Goal: Task Accomplishment & Management: Complete application form

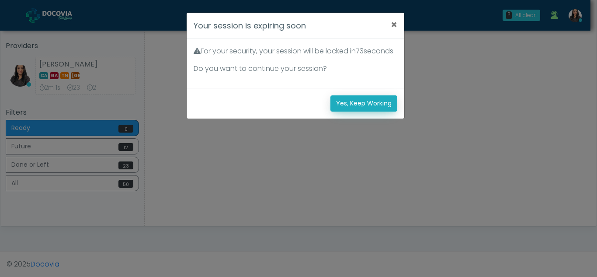
click at [374, 111] on button "Yes, Keep Working" at bounding box center [363, 103] width 67 height 16
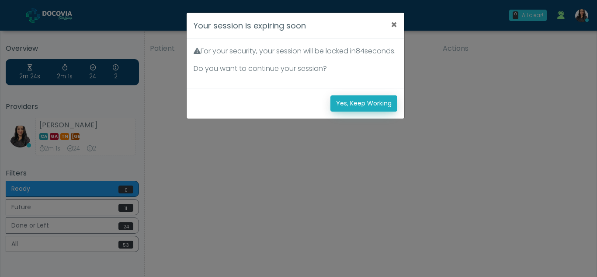
click at [382, 111] on button "Yes, Keep Working" at bounding box center [363, 103] width 67 height 16
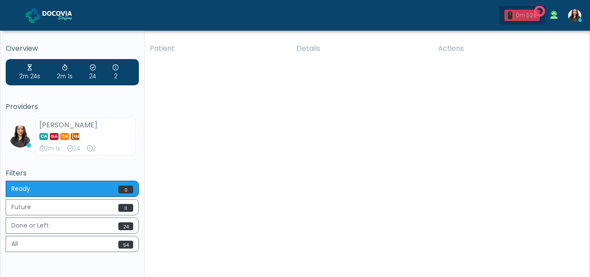
click at [532, 17] on div "0m 52s" at bounding box center [526, 15] width 21 height 8
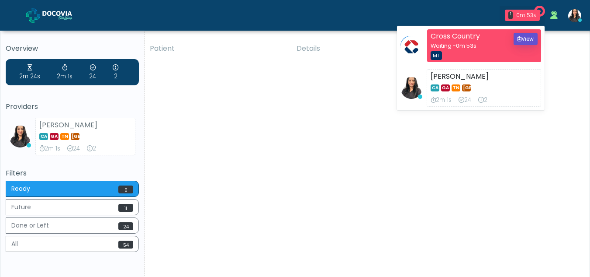
click at [524, 38] on button "View" at bounding box center [526, 39] width 24 height 12
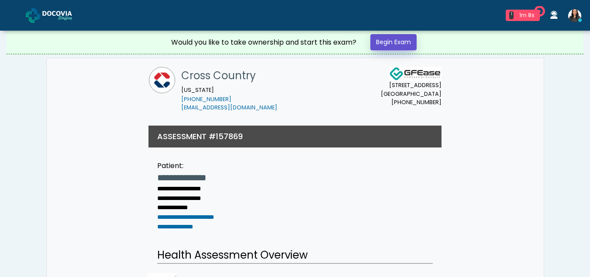
click at [397, 39] on link "Begin Exam" at bounding box center [394, 42] width 46 height 16
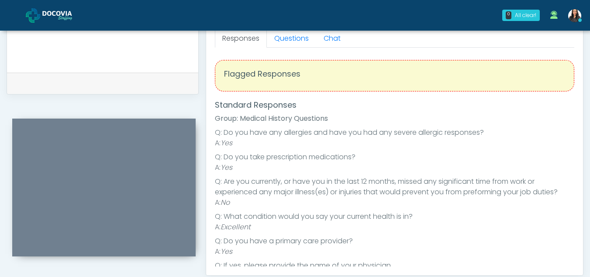
scroll to position [395, 0]
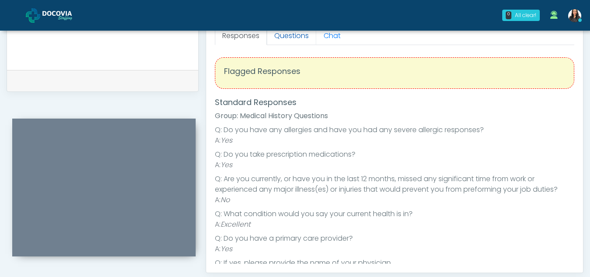
click at [299, 37] on link "Questions" at bounding box center [291, 36] width 49 height 18
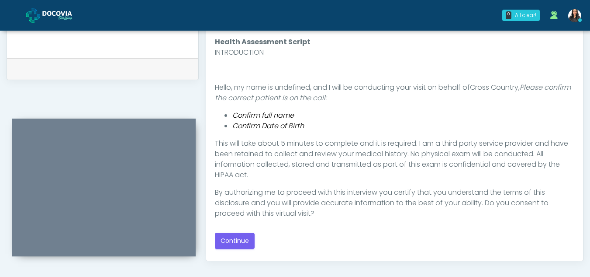
scroll to position [405, 0]
click at [242, 240] on button "Continue" at bounding box center [235, 242] width 40 height 16
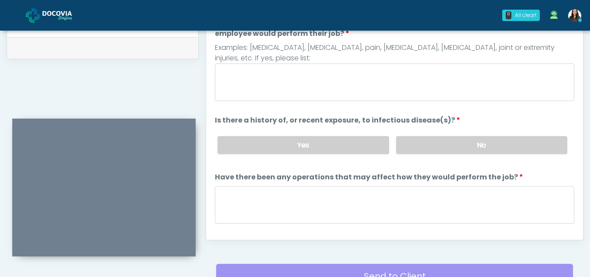
scroll to position [413, 0]
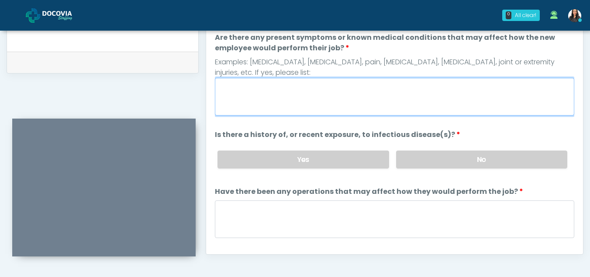
click at [275, 94] on textarea "Are there any present symptoms or known medical conditions that may affect how …" at bounding box center [395, 97] width 360 height 38
type textarea "**"
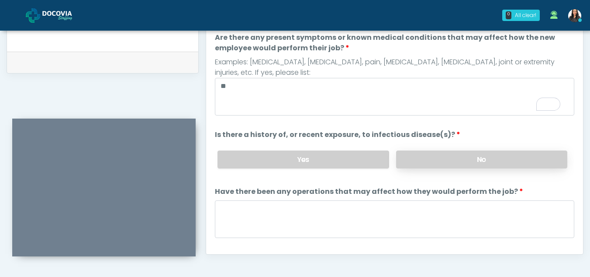
click at [449, 164] on label "No" at bounding box center [481, 159] width 171 height 18
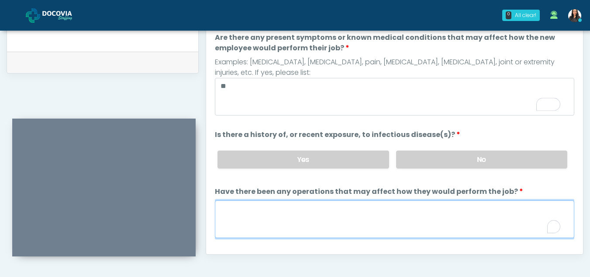
click at [246, 225] on textarea "Have there been any operations that may affect how they would perform the job?" at bounding box center [395, 219] width 360 height 38
type textarea "**"
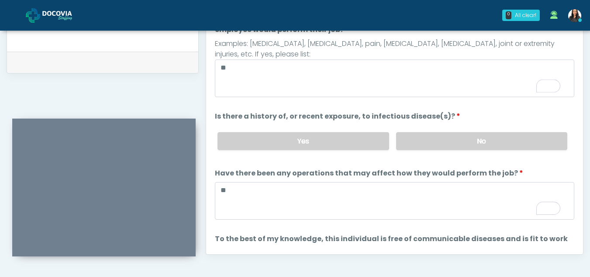
scroll to position [75, 0]
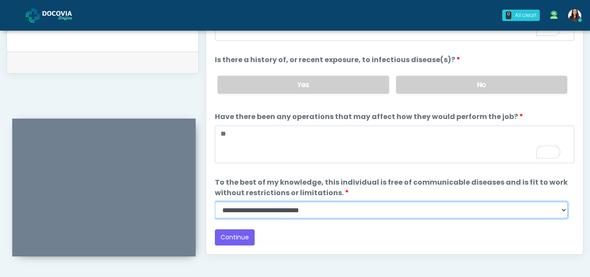
click at [563, 212] on select "**********" at bounding box center [391, 209] width 353 height 17
select select "******"
click at [215, 201] on select "**********" at bounding box center [391, 209] width 353 height 17
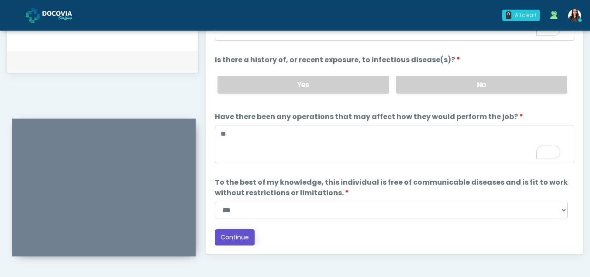
click at [238, 239] on button "Continue" at bounding box center [235, 237] width 40 height 16
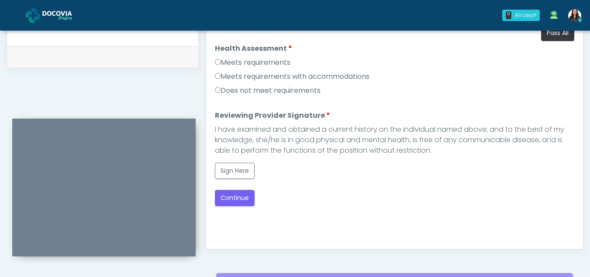
scroll to position [406, 0]
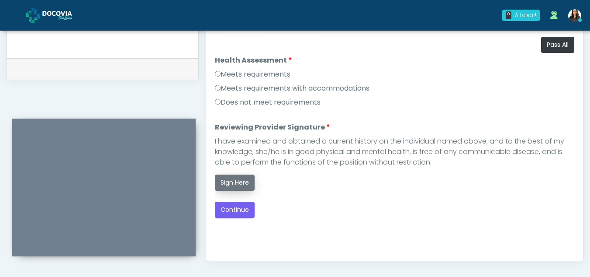
click at [246, 181] on button "Sign Here" at bounding box center [235, 182] width 40 height 16
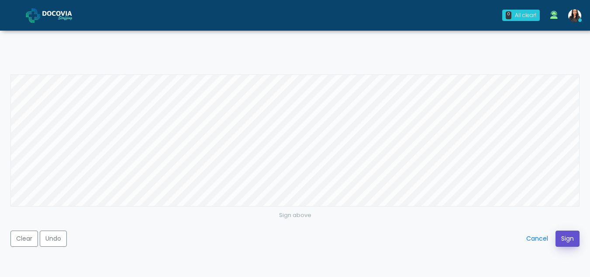
click at [567, 233] on button "Sign" at bounding box center [568, 238] width 24 height 16
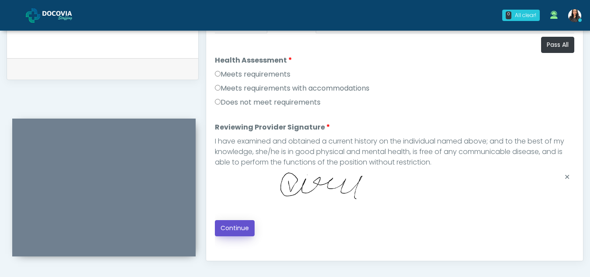
click at [247, 225] on button "Continue" at bounding box center [235, 228] width 40 height 16
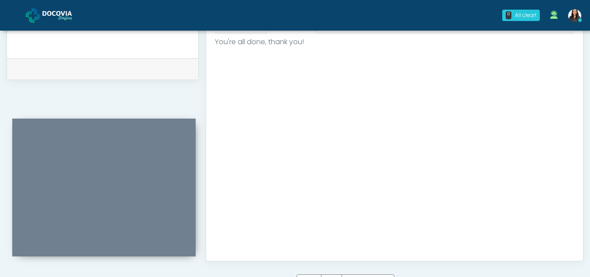
scroll to position [524, 0]
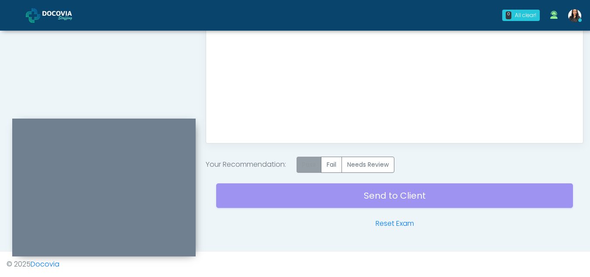
click at [314, 161] on label "Pass" at bounding box center [309, 164] width 25 height 16
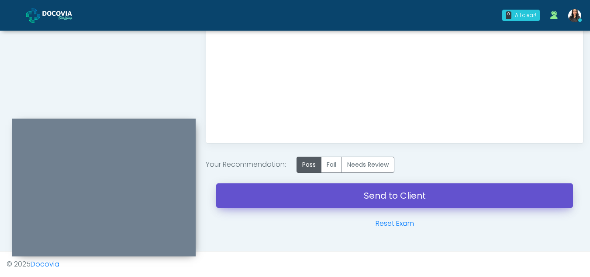
click at [405, 191] on link "Send to Client" at bounding box center [394, 195] width 357 height 24
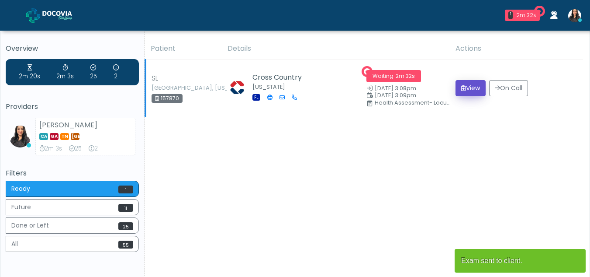
click at [468, 83] on button "View" at bounding box center [471, 88] width 30 height 16
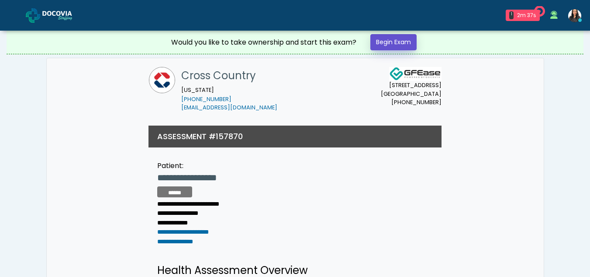
click at [397, 41] on link "Begin Exam" at bounding box center [394, 42] width 46 height 16
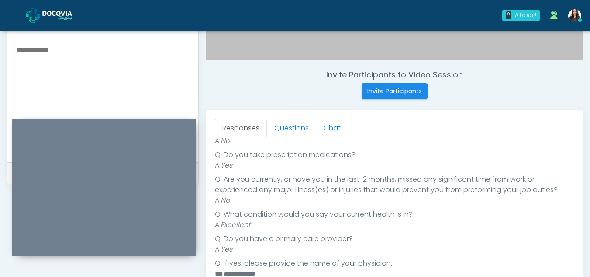
scroll to position [287, 0]
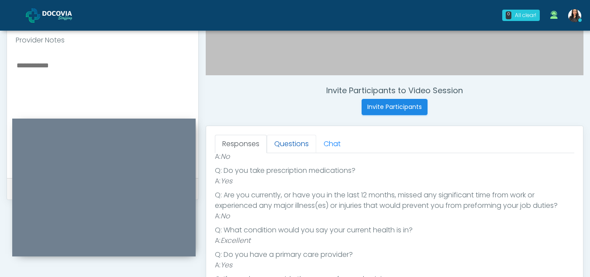
click at [291, 143] on link "Questions" at bounding box center [291, 144] width 49 height 18
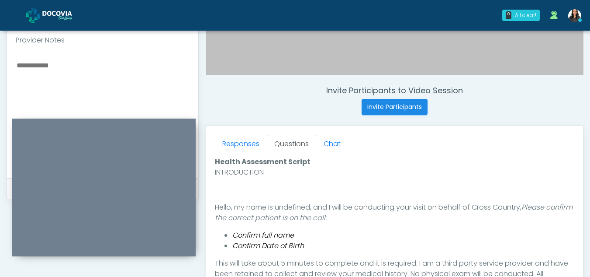
scroll to position [474, 0]
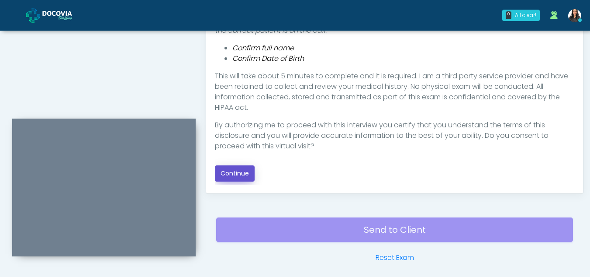
click at [233, 177] on button "Continue" at bounding box center [235, 173] width 40 height 16
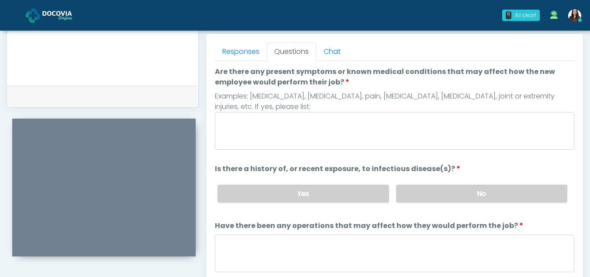
scroll to position [351, 0]
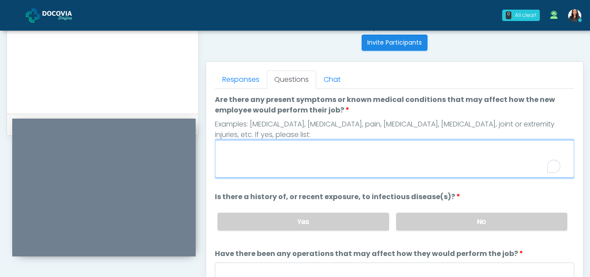
click at [271, 160] on textarea "Are there any present symptoms or known medical conditions that may affect how …" at bounding box center [395, 159] width 360 height 38
type textarea "**"
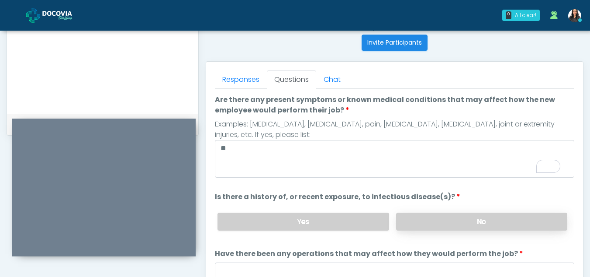
click at [518, 217] on label "No" at bounding box center [481, 221] width 171 height 18
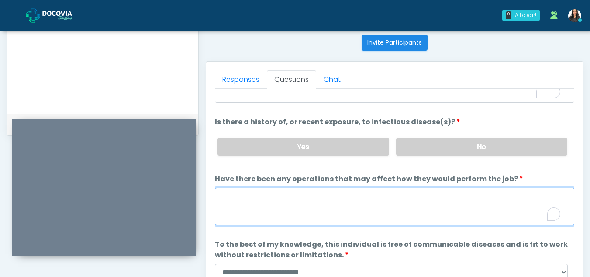
click at [234, 202] on textarea "Have there been any operations that may affect how they would perform the job?" at bounding box center [395, 206] width 360 height 38
type textarea "**"
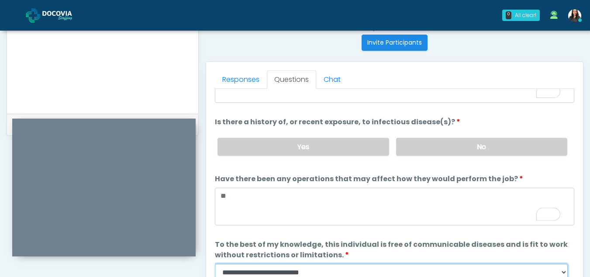
scroll to position [354, 0]
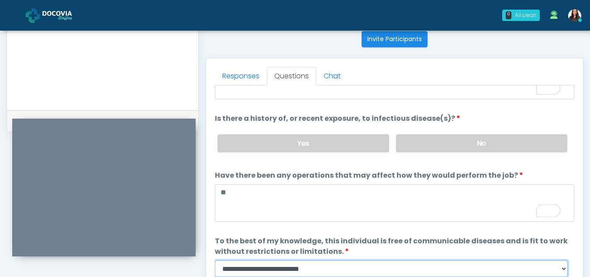
click at [563, 270] on select "**********" at bounding box center [391, 268] width 353 height 17
select select "******"
click at [215, 260] on select "**********" at bounding box center [391, 268] width 353 height 17
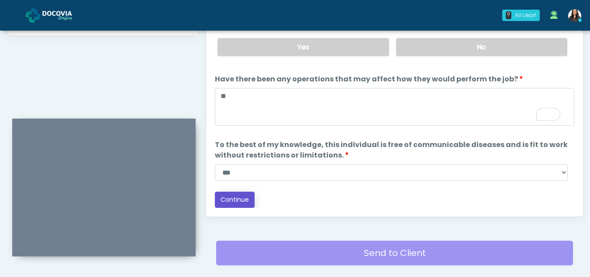
click at [233, 197] on button "Continue" at bounding box center [235, 199] width 40 height 16
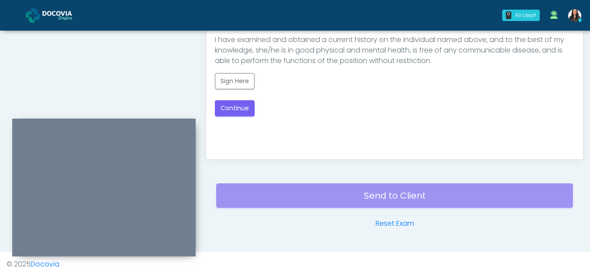
scroll to position [422, 0]
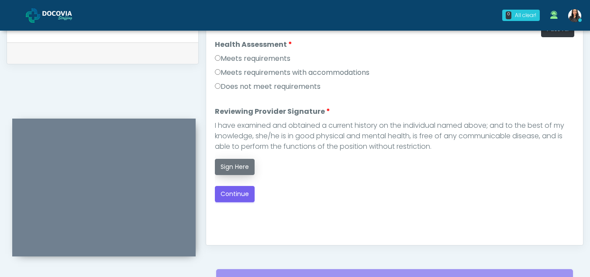
click at [236, 166] on button "Sign Here" at bounding box center [235, 167] width 40 height 16
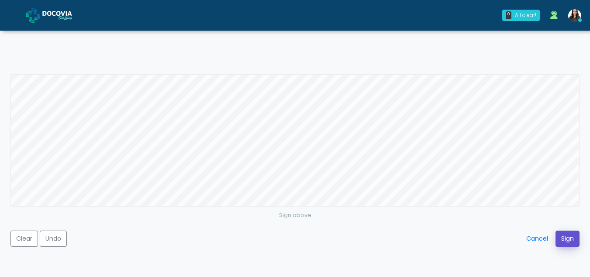
click at [569, 238] on button "Sign" at bounding box center [568, 238] width 24 height 16
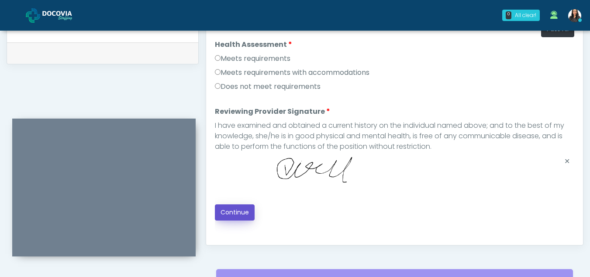
click at [236, 212] on button "Continue" at bounding box center [235, 212] width 40 height 16
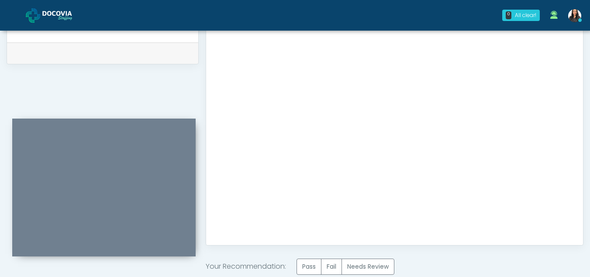
scroll to position [524, 0]
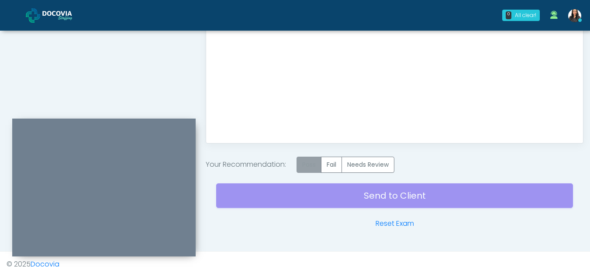
click at [311, 162] on label "Pass" at bounding box center [309, 164] width 25 height 16
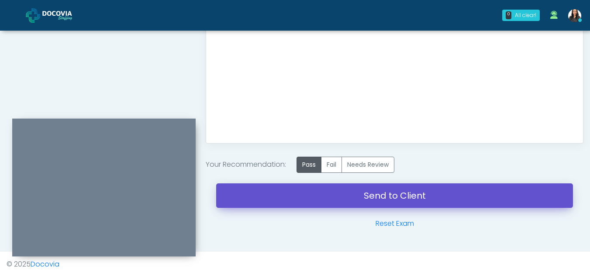
click at [457, 198] on link "Send to Client" at bounding box center [394, 195] width 357 height 24
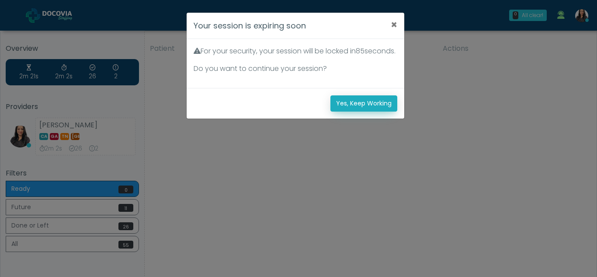
click at [372, 111] on button "Yes, Keep Working" at bounding box center [363, 103] width 67 height 16
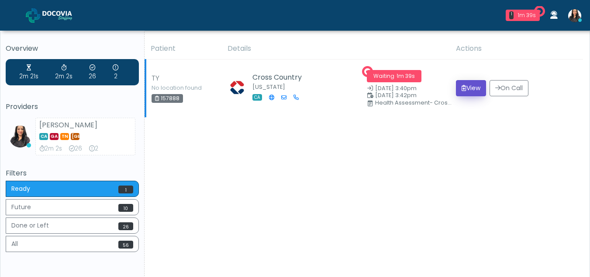
click at [472, 89] on button "View" at bounding box center [471, 88] width 30 height 16
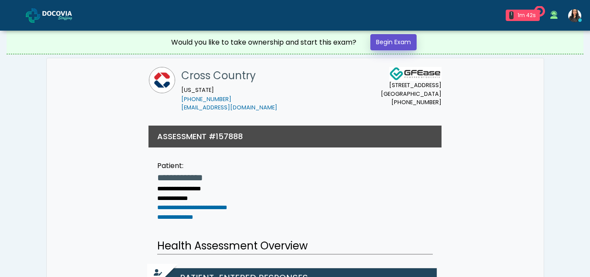
click at [386, 38] on link "Begin Exam" at bounding box center [394, 42] width 46 height 16
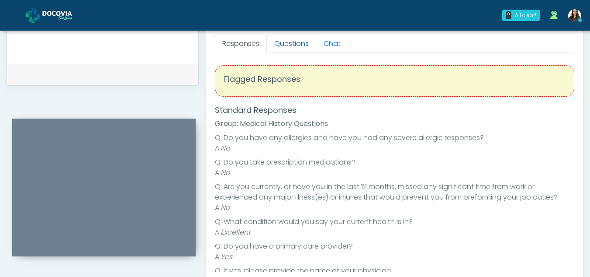
click at [284, 46] on link "Questions" at bounding box center [291, 44] width 49 height 18
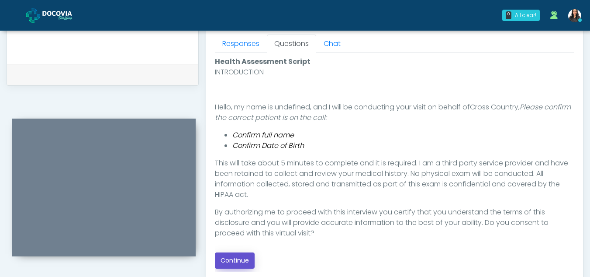
click at [229, 259] on button "Continue" at bounding box center [235, 260] width 40 height 16
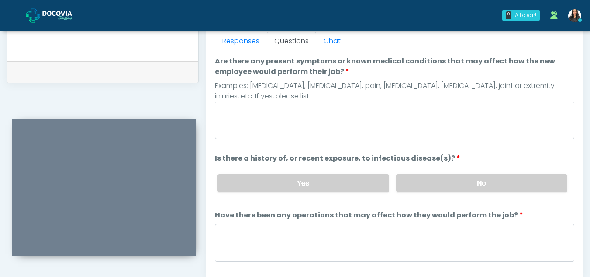
scroll to position [367, 0]
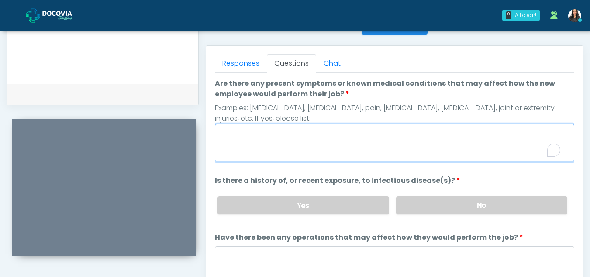
click at [301, 136] on textarea "Are there any present symptoms or known medical conditions that may affect how …" at bounding box center [395, 143] width 360 height 38
type textarea "**"
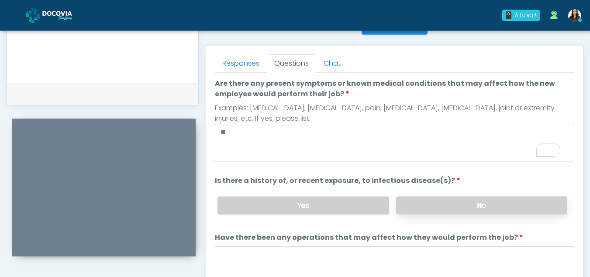
click at [477, 212] on label "No" at bounding box center [481, 205] width 171 height 18
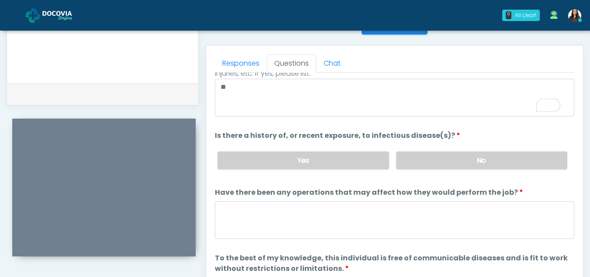
scroll to position [75, 0]
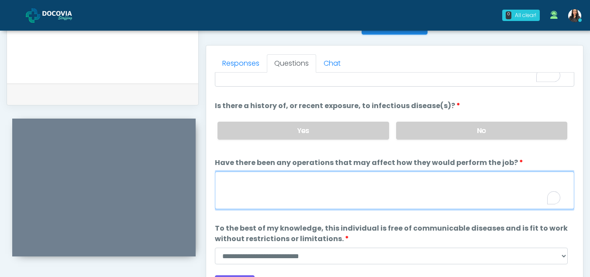
click at [245, 191] on textarea "Have there been any operations that may affect how they would perform the job?" at bounding box center [395, 190] width 360 height 38
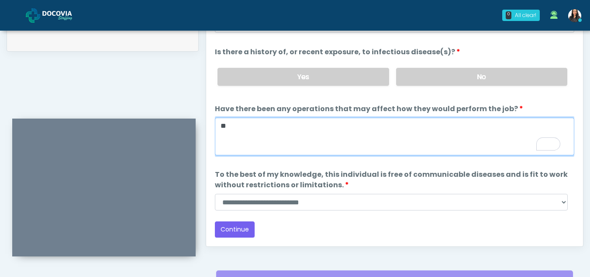
scroll to position [443, 0]
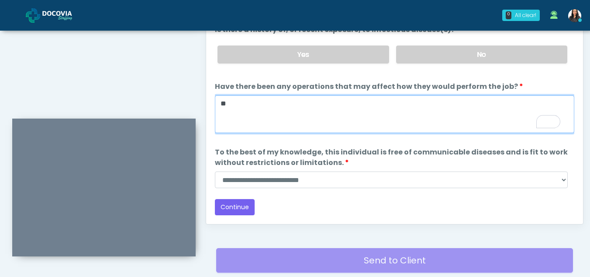
type textarea "**"
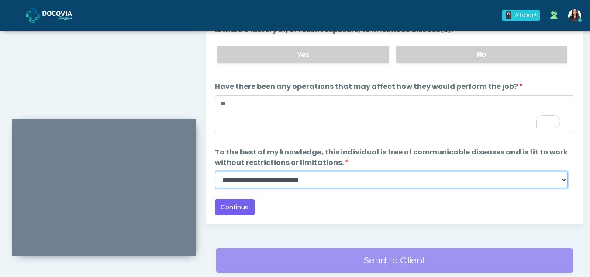
click at [563, 181] on select "**********" at bounding box center [391, 179] width 353 height 17
select select "******"
click at [215, 171] on select "**********" at bounding box center [391, 179] width 353 height 17
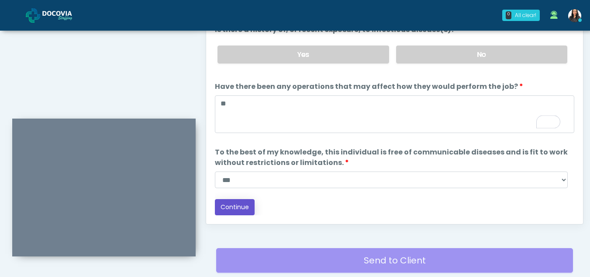
click at [230, 203] on button "Continue" at bounding box center [235, 207] width 40 height 16
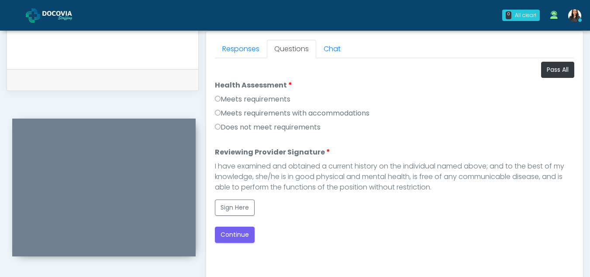
scroll to position [378, 0]
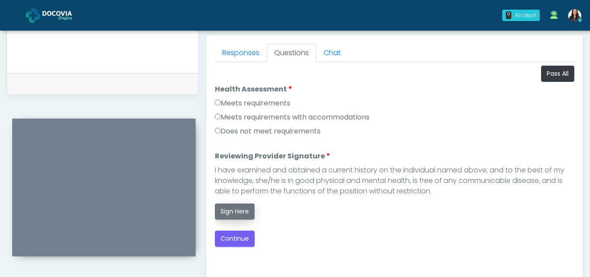
click at [243, 212] on button "Sign Here" at bounding box center [235, 211] width 40 height 16
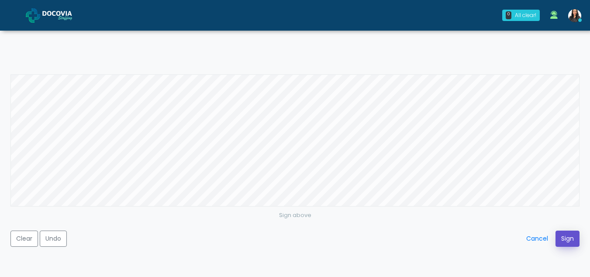
click at [565, 234] on button "Sign" at bounding box center [568, 238] width 24 height 16
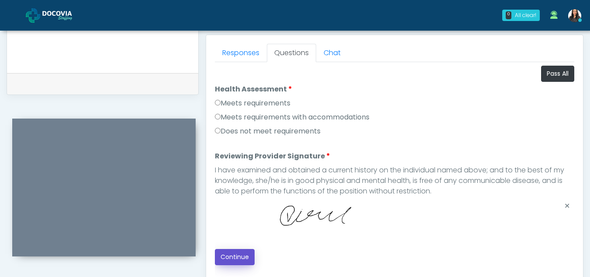
click at [237, 256] on button "Continue" at bounding box center [235, 257] width 40 height 16
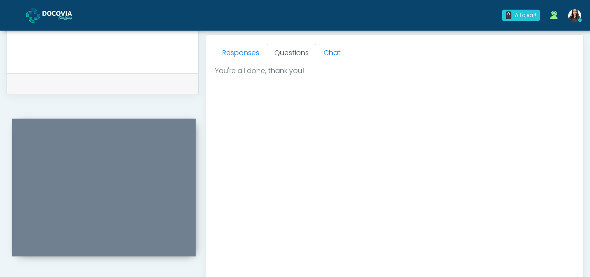
scroll to position [524, 0]
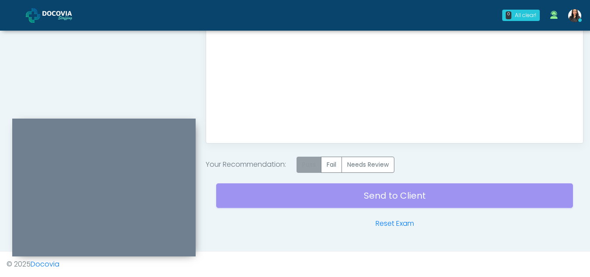
click at [312, 163] on label "Pass" at bounding box center [309, 164] width 25 height 16
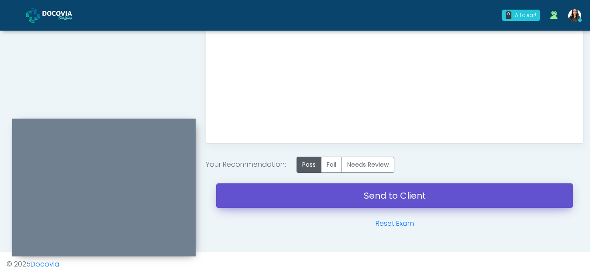
click at [373, 193] on link "Send to Client" at bounding box center [394, 195] width 357 height 24
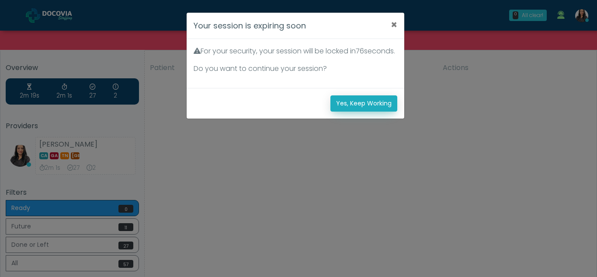
click at [369, 111] on button "Yes, Keep Working" at bounding box center [363, 103] width 67 height 16
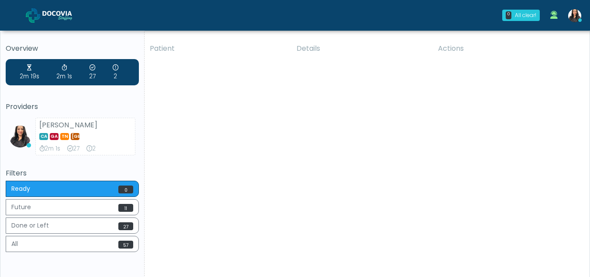
click at [369, 114] on div "Patient Details Actions EES [GEOGRAPHIC_DATA], [US_STATE] 157894 Cross Country …" at bounding box center [364, 162] width 439 height 249
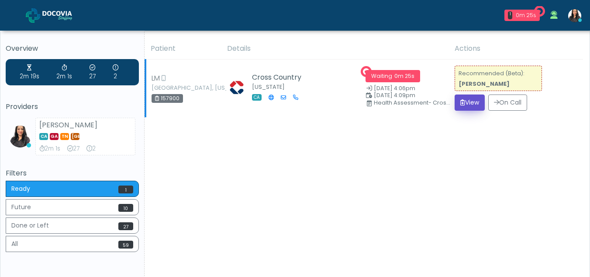
click at [474, 104] on button "View" at bounding box center [470, 102] width 30 height 16
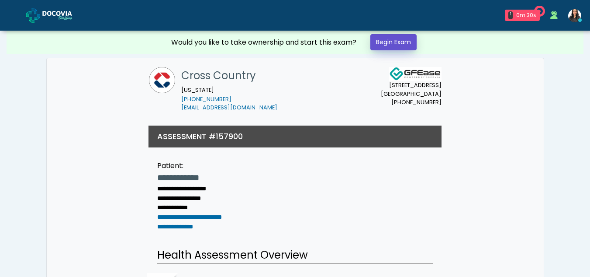
click at [383, 39] on link "Begin Exam" at bounding box center [394, 42] width 46 height 16
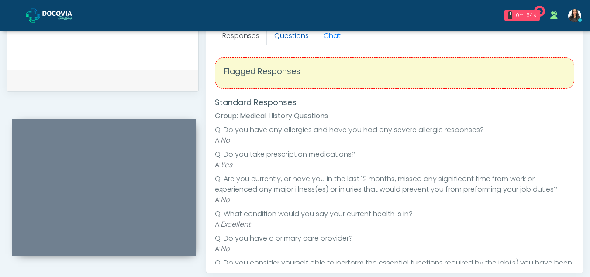
click at [301, 34] on link "Questions" at bounding box center [291, 36] width 49 height 18
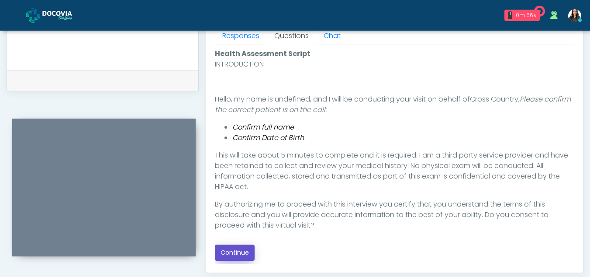
click at [239, 250] on button "Continue" at bounding box center [235, 252] width 40 height 16
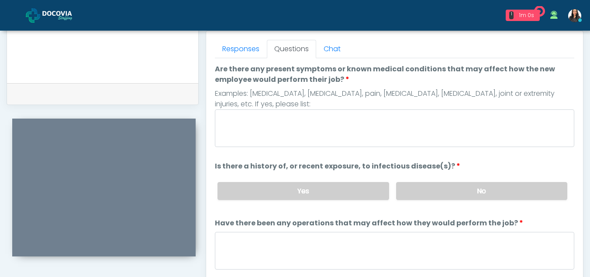
scroll to position [372, 0]
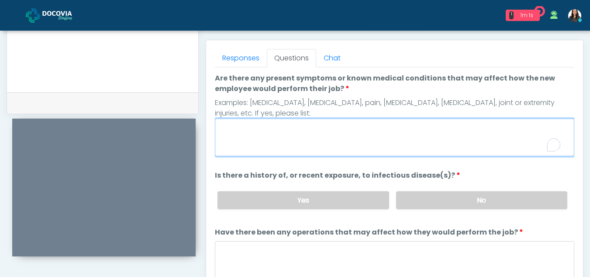
click at [305, 133] on textarea "Are there any present symptoms or known medical conditions that may affect how …" at bounding box center [395, 137] width 360 height 38
type textarea "**"
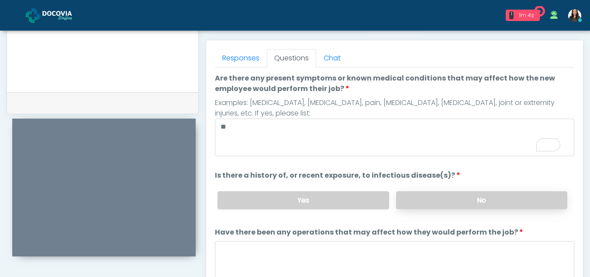
click at [451, 205] on label "No" at bounding box center [481, 200] width 171 height 18
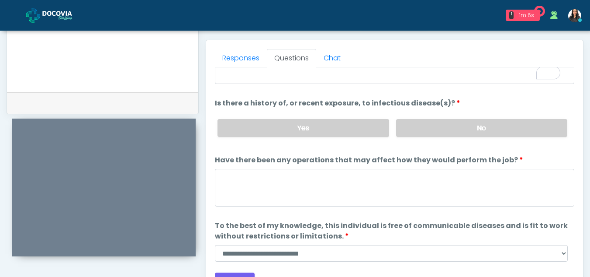
scroll to position [75, 0]
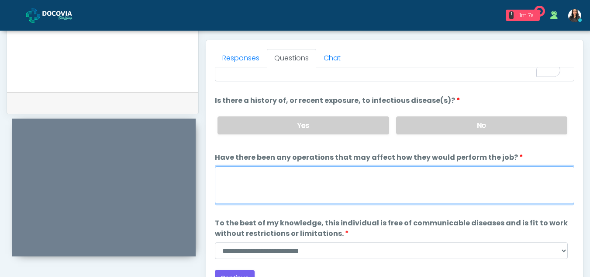
click at [272, 187] on textarea "Have there been any operations that may affect how they would perform the job?" at bounding box center [395, 185] width 360 height 38
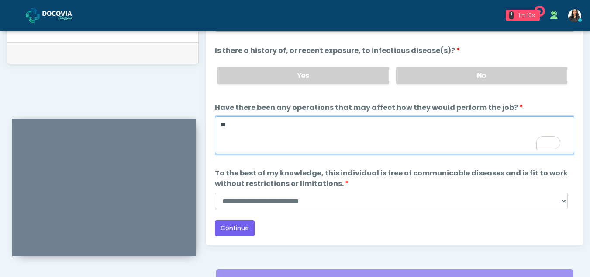
scroll to position [430, 0]
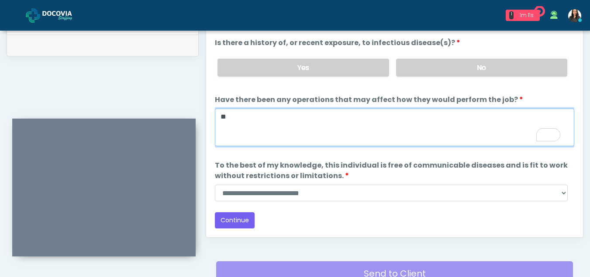
type textarea "**"
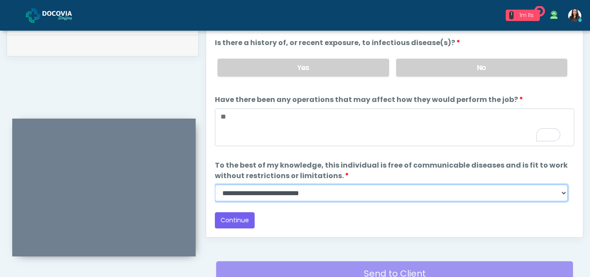
click at [564, 192] on select "**********" at bounding box center [391, 192] width 353 height 17
select select "******"
click at [215, 184] on select "**********" at bounding box center [391, 192] width 353 height 17
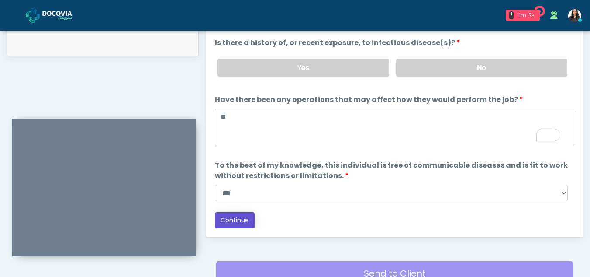
click at [232, 224] on button "Continue" at bounding box center [235, 220] width 40 height 16
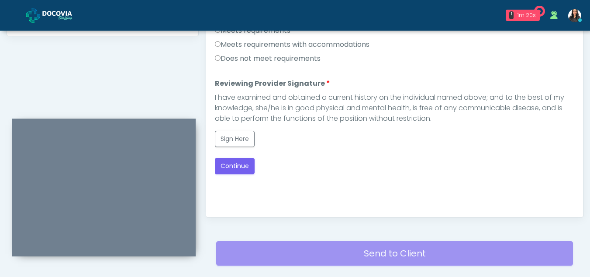
scroll to position [442, 0]
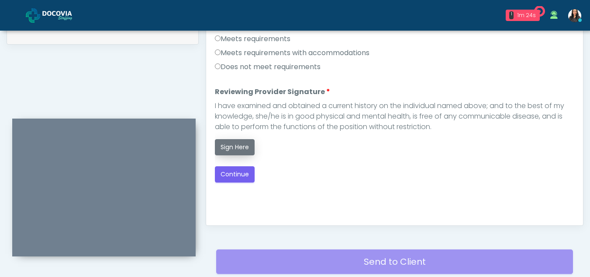
click at [236, 145] on button "Sign Here" at bounding box center [235, 147] width 40 height 16
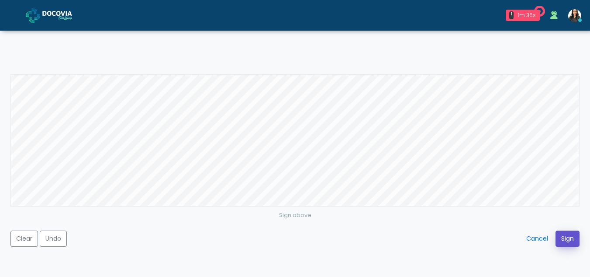
click at [568, 236] on button "Sign" at bounding box center [568, 238] width 24 height 16
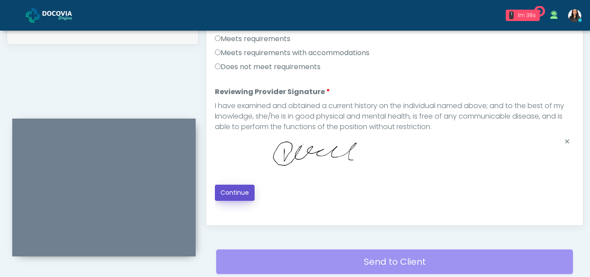
click at [244, 192] on button "Continue" at bounding box center [235, 192] width 40 height 16
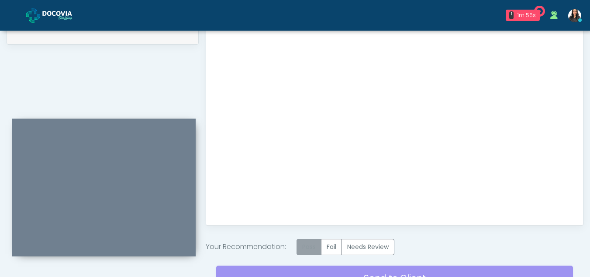
click at [319, 247] on label "Pass" at bounding box center [309, 247] width 25 height 16
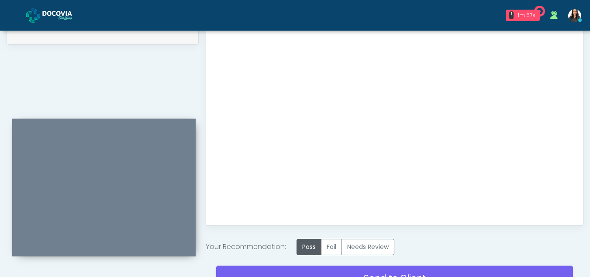
scroll to position [524, 0]
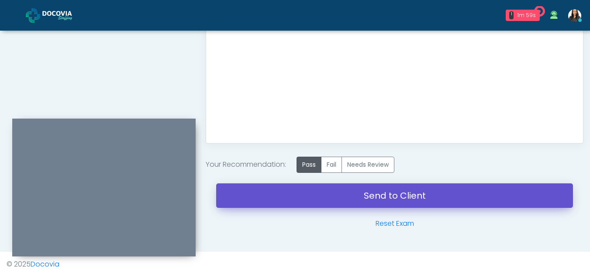
click at [363, 191] on link "Send to Client" at bounding box center [394, 195] width 357 height 24
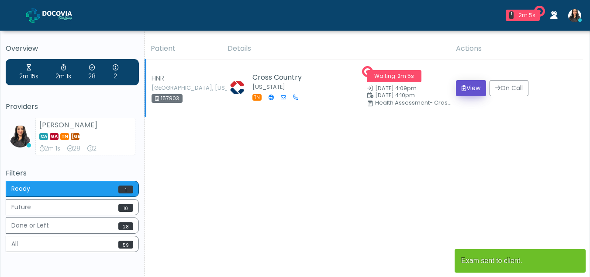
click at [475, 87] on button "View" at bounding box center [471, 88] width 30 height 16
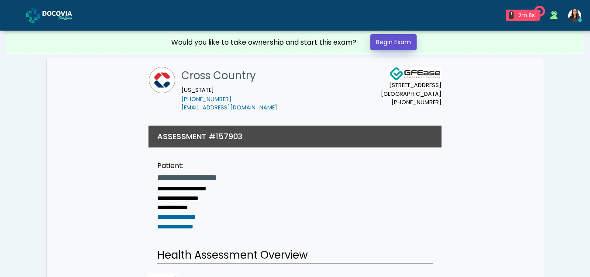
click at [383, 40] on link "Begin Exam" at bounding box center [394, 42] width 46 height 16
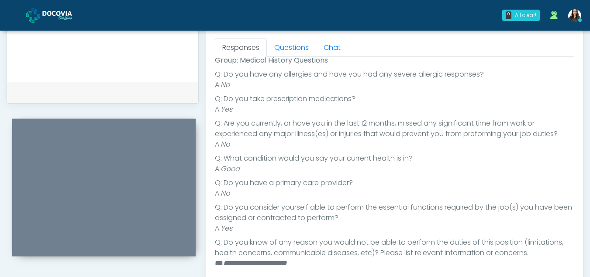
scroll to position [349, 0]
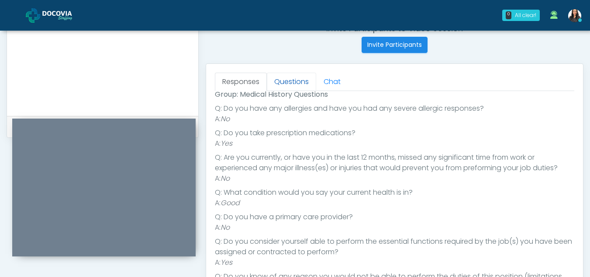
click at [306, 80] on link "Questions" at bounding box center [291, 82] width 49 height 18
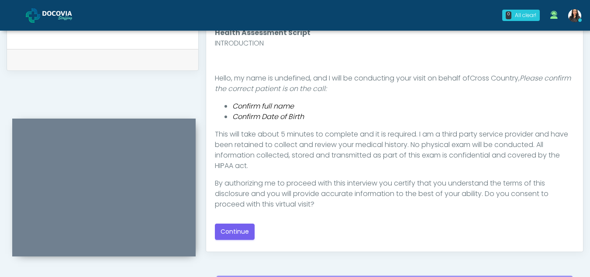
scroll to position [427, 0]
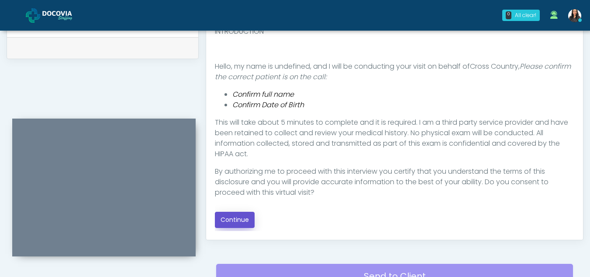
click at [237, 218] on button "Continue" at bounding box center [235, 220] width 40 height 16
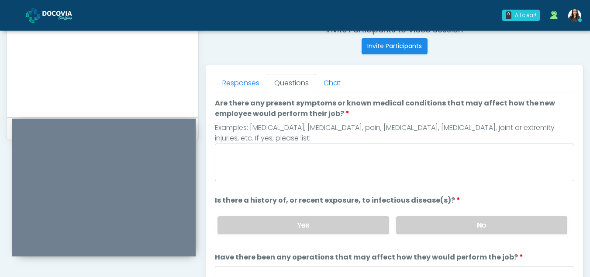
scroll to position [343, 0]
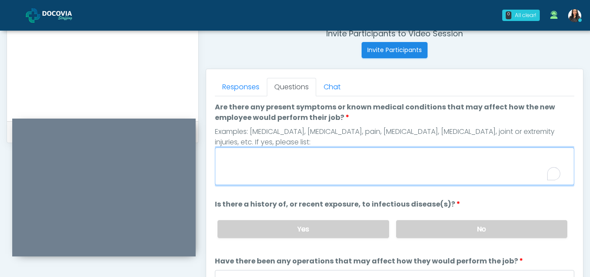
click at [313, 166] on textarea "Are there any present symptoms or known medical conditions that may affect how …" at bounding box center [395, 166] width 360 height 38
type textarea "**"
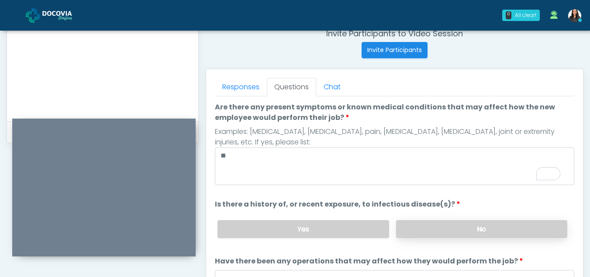
click at [427, 233] on label "No" at bounding box center [481, 229] width 171 height 18
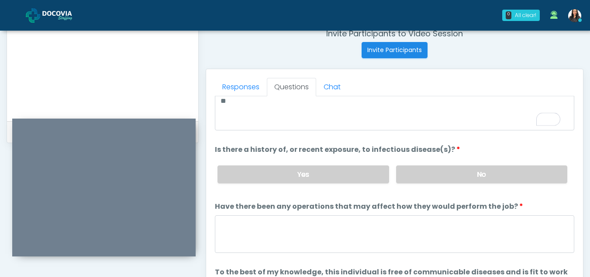
scroll to position [73, 0]
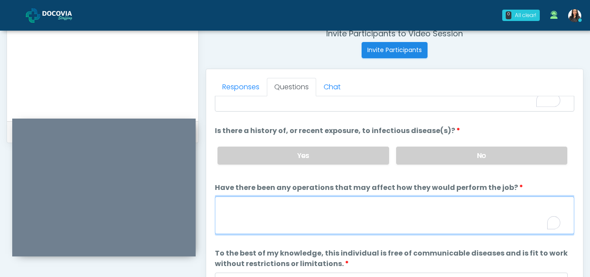
click at [266, 223] on textarea "Have there been any operations that may affect how they would perform the job?" at bounding box center [395, 215] width 360 height 38
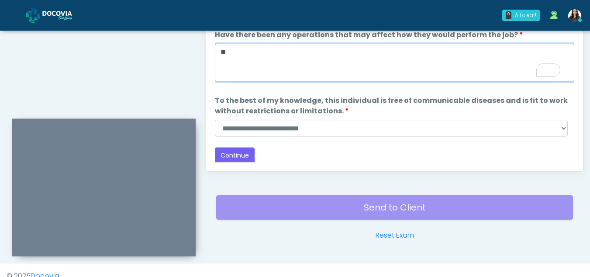
scroll to position [499, 0]
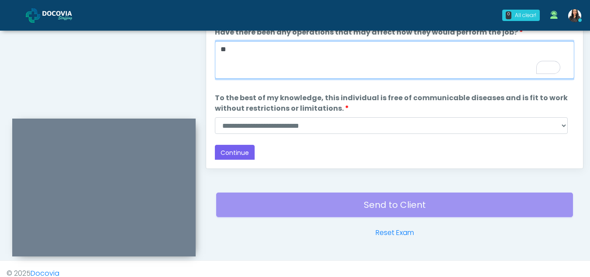
type textarea "**"
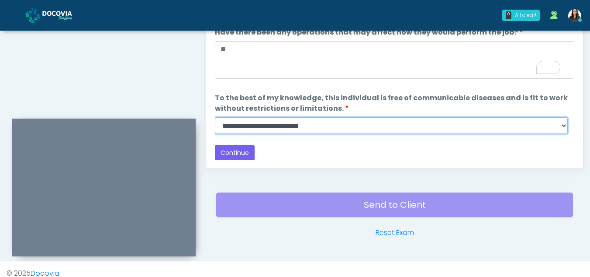
click at [565, 125] on select "**********" at bounding box center [391, 125] width 353 height 17
select select "******"
click at [215, 117] on select "**********" at bounding box center [391, 125] width 353 height 17
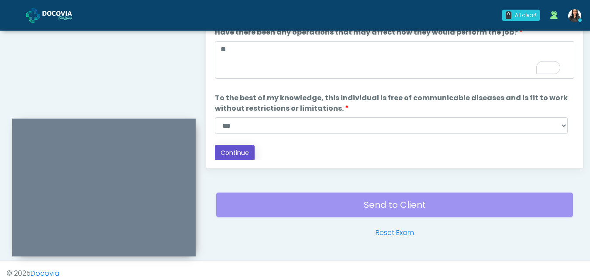
click at [231, 149] on button "Continue" at bounding box center [235, 153] width 40 height 16
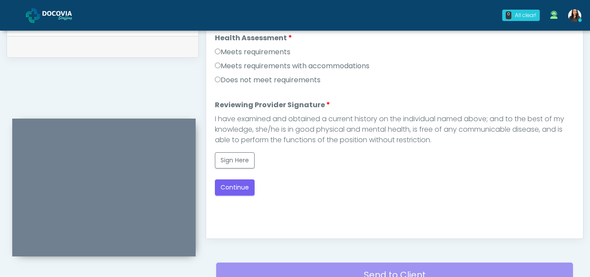
scroll to position [426, 0]
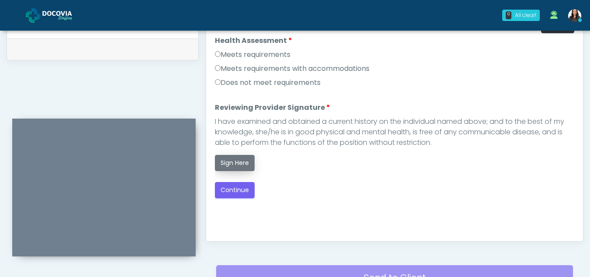
click at [236, 164] on button "Sign Here" at bounding box center [235, 163] width 40 height 16
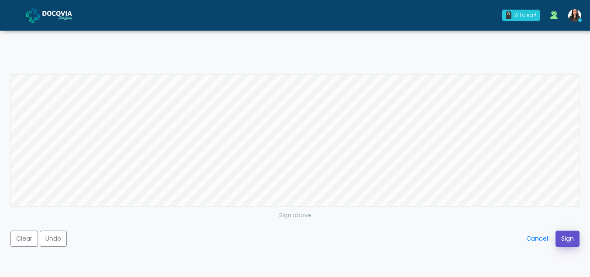
click at [562, 234] on button "Sign" at bounding box center [568, 238] width 24 height 16
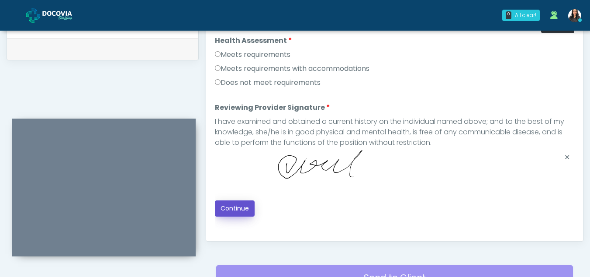
click at [243, 206] on button "Continue" at bounding box center [235, 208] width 40 height 16
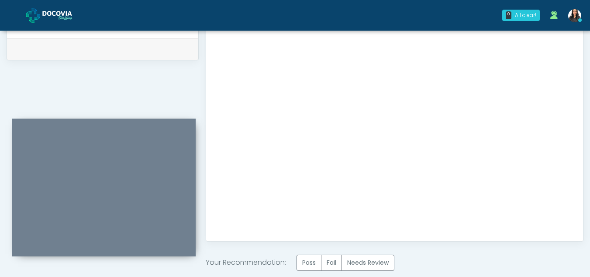
scroll to position [524, 0]
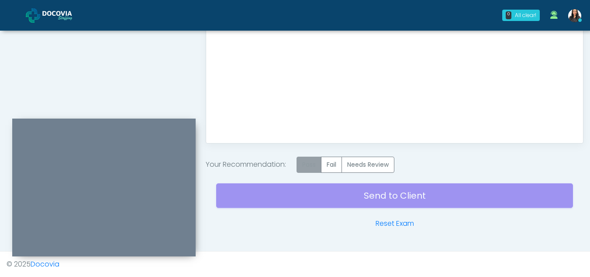
click at [313, 169] on label "Pass" at bounding box center [309, 164] width 25 height 16
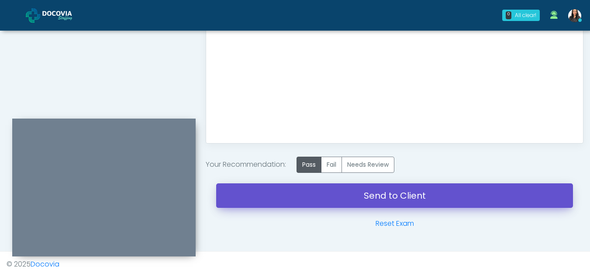
click at [392, 184] on link "Send to Client" at bounding box center [394, 195] width 357 height 24
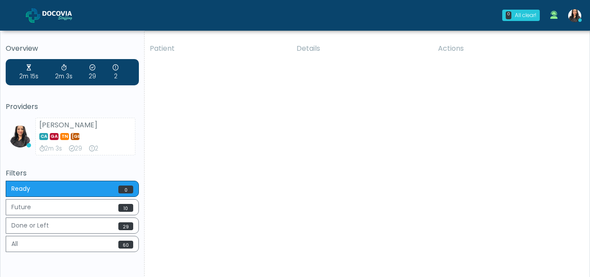
click at [256, 95] on div "Patient Details Actions VVM [GEOGRAPHIC_DATA][PERSON_NAME], [US_STATE] 157912 R…" at bounding box center [364, 162] width 439 height 249
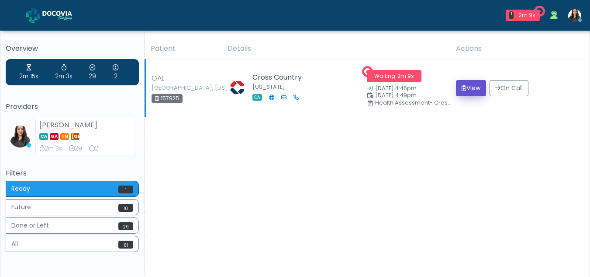
click at [476, 90] on button "View" at bounding box center [471, 88] width 30 height 16
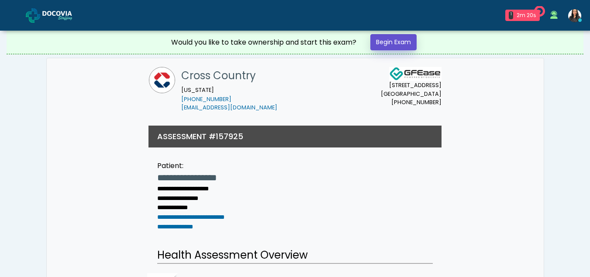
click at [402, 41] on link "Begin Exam" at bounding box center [394, 42] width 46 height 16
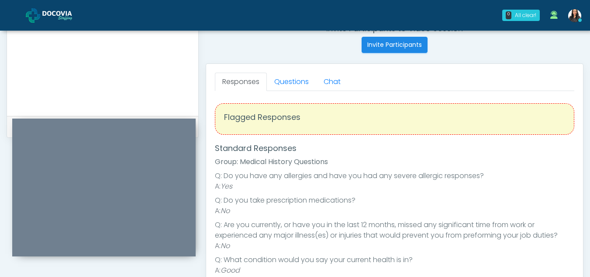
scroll to position [346, 0]
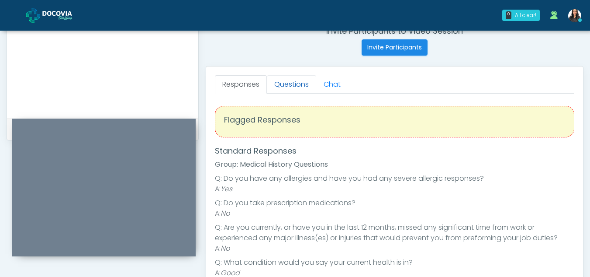
click at [298, 84] on link "Questions" at bounding box center [291, 84] width 49 height 18
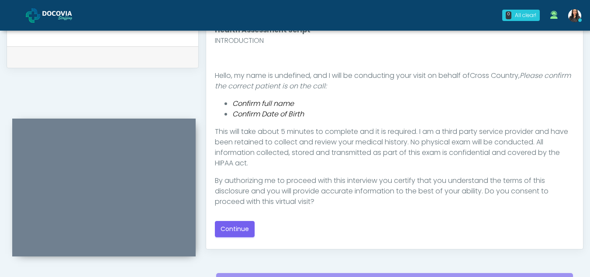
scroll to position [426, 0]
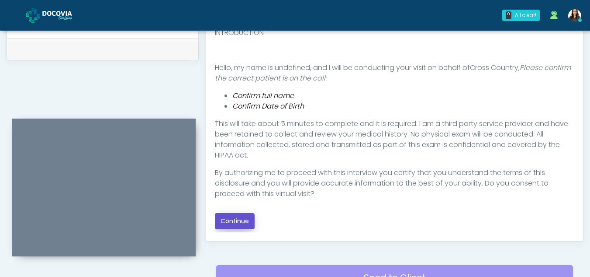
click at [236, 225] on button "Continue" at bounding box center [235, 221] width 40 height 16
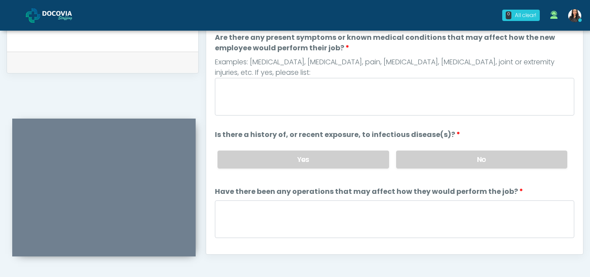
scroll to position [397, 0]
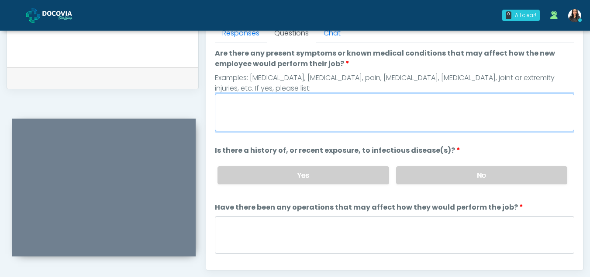
click at [286, 116] on textarea "Are there any present symptoms or known medical conditions that may affect how …" at bounding box center [395, 113] width 360 height 38
type textarea "**"
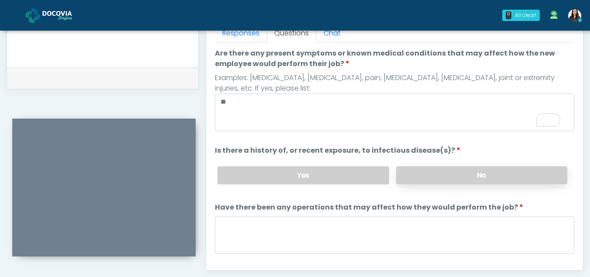
click at [484, 173] on label "No" at bounding box center [481, 175] width 171 height 18
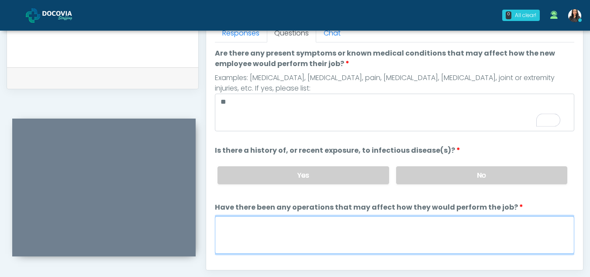
click at [278, 241] on textarea "Have there been any operations that may affect how they would perform the job?" at bounding box center [395, 235] width 360 height 38
type textarea "**"
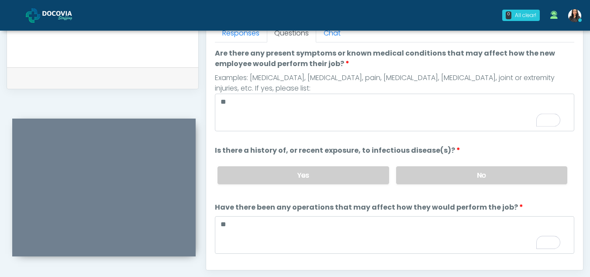
scroll to position [75, 0]
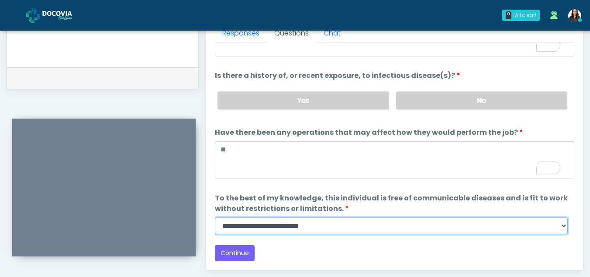
click at [562, 228] on select "**********" at bounding box center [391, 225] width 353 height 17
select select "******"
click at [215, 217] on select "**********" at bounding box center [391, 225] width 353 height 17
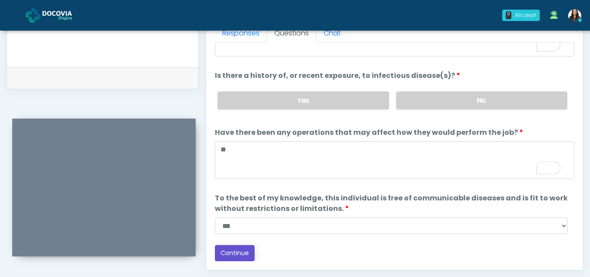
click at [237, 255] on button "Continue" at bounding box center [235, 253] width 40 height 16
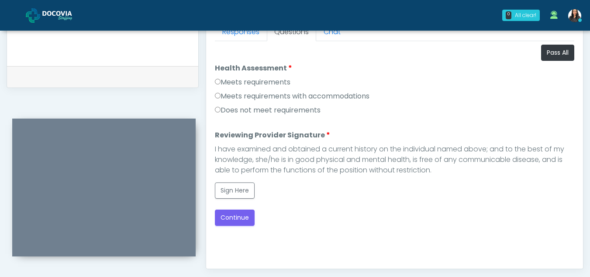
scroll to position [388, 0]
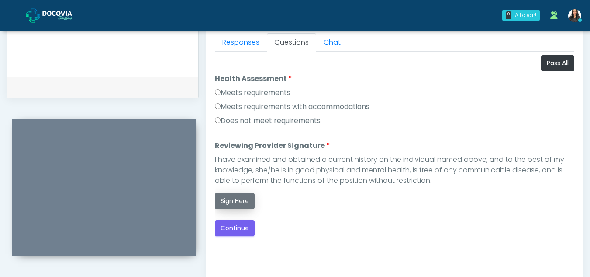
click at [232, 205] on button "Sign Here" at bounding box center [235, 201] width 40 height 16
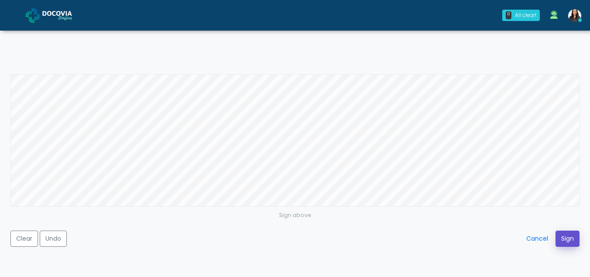
click at [564, 241] on button "Sign" at bounding box center [568, 238] width 24 height 16
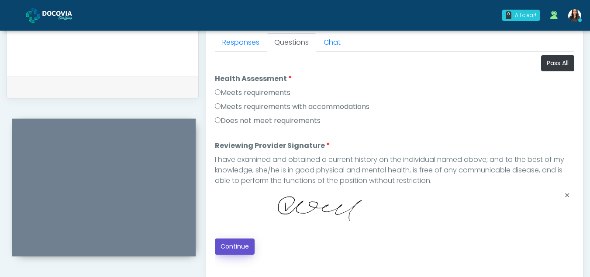
click at [236, 243] on button "Continue" at bounding box center [235, 246] width 40 height 16
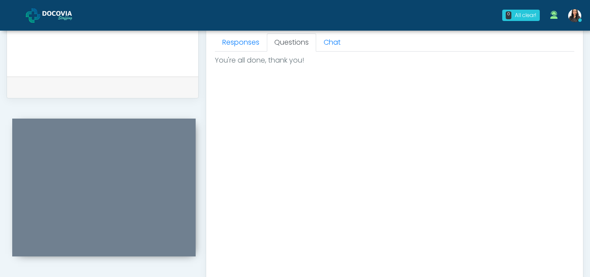
scroll to position [524, 0]
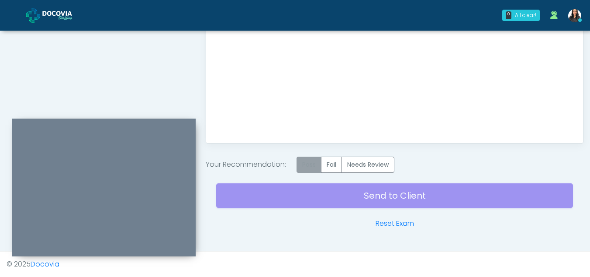
click at [313, 162] on label "Pass" at bounding box center [309, 164] width 25 height 16
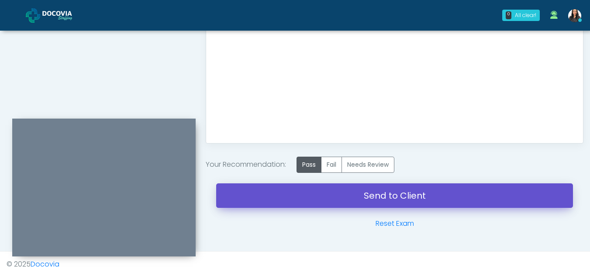
click at [387, 198] on link "Send to Client" at bounding box center [394, 195] width 357 height 24
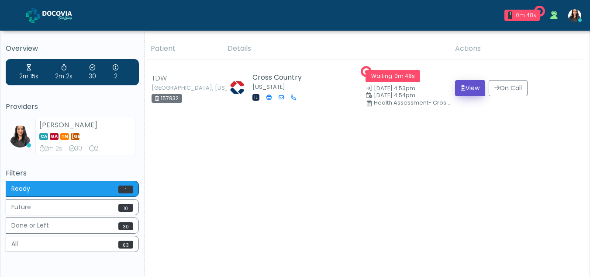
click at [468, 87] on button "View" at bounding box center [470, 88] width 30 height 16
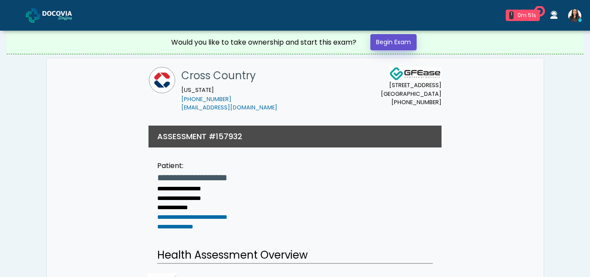
click at [392, 36] on link "Begin Exam" at bounding box center [394, 42] width 46 height 16
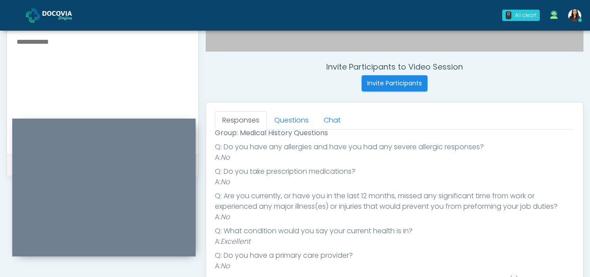
scroll to position [276, 0]
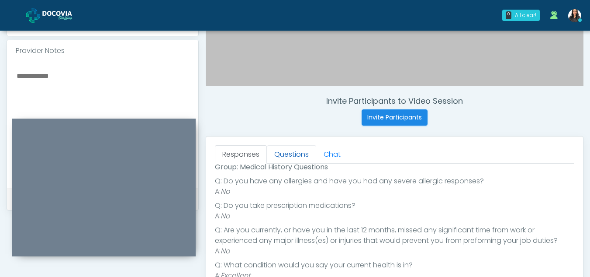
click at [298, 155] on link "Questions" at bounding box center [291, 154] width 49 height 18
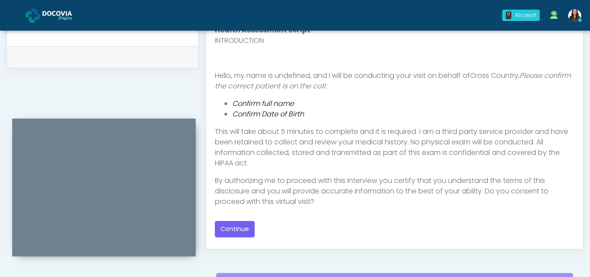
scroll to position [429, 0]
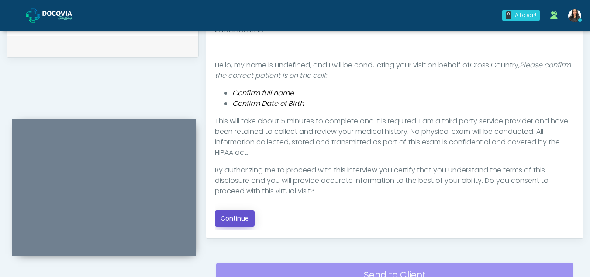
click at [237, 215] on button "Continue" at bounding box center [235, 218] width 40 height 16
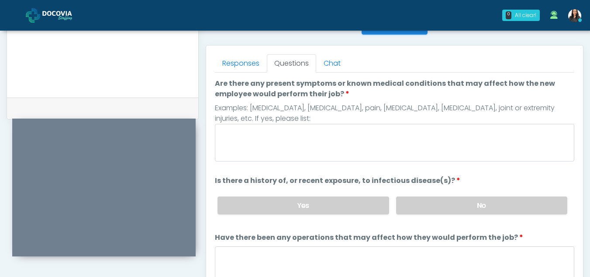
scroll to position [362, 0]
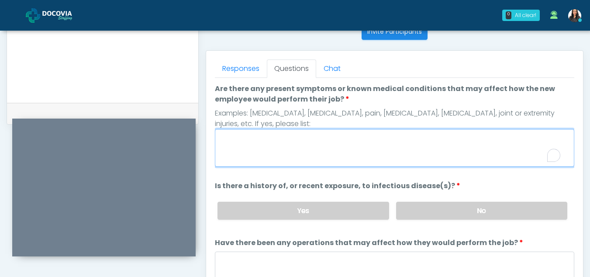
click at [329, 156] on textarea "Are there any present symptoms or known medical conditions that may affect how …" at bounding box center [395, 148] width 360 height 38
type textarea "**"
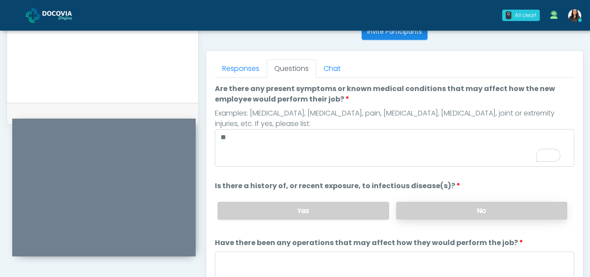
click at [489, 215] on label "No" at bounding box center [481, 210] width 171 height 18
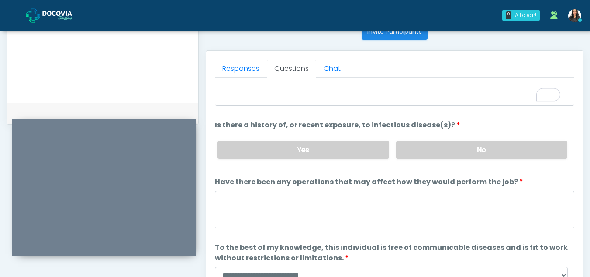
scroll to position [75, 0]
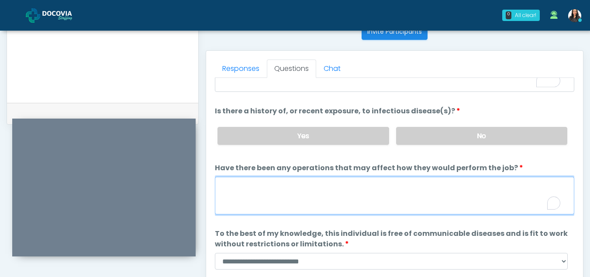
click at [272, 199] on textarea "Have there been any operations that may affect how they would perform the job?" at bounding box center [395, 196] width 360 height 38
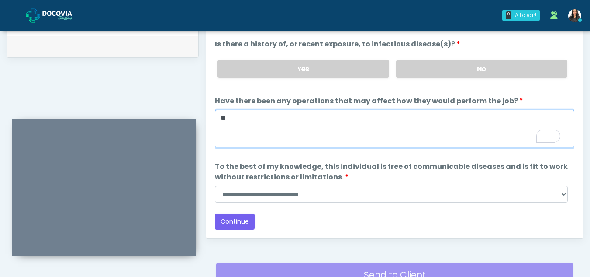
scroll to position [442, 0]
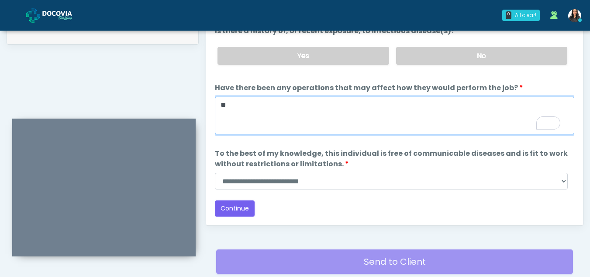
type textarea "**"
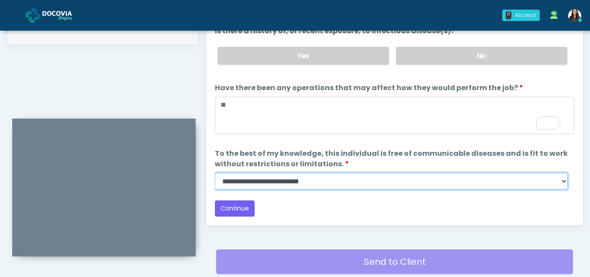
click at [562, 184] on select "**********" at bounding box center [391, 181] width 353 height 17
select select "******"
click at [215, 173] on select "**********" at bounding box center [391, 181] width 353 height 17
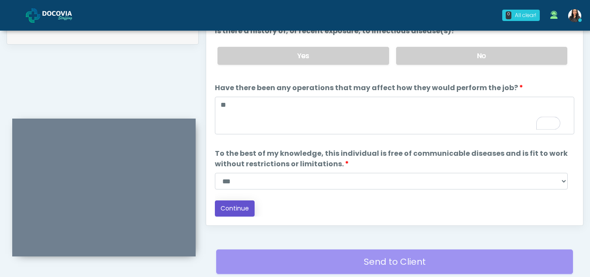
click at [233, 205] on button "Continue" at bounding box center [235, 208] width 40 height 16
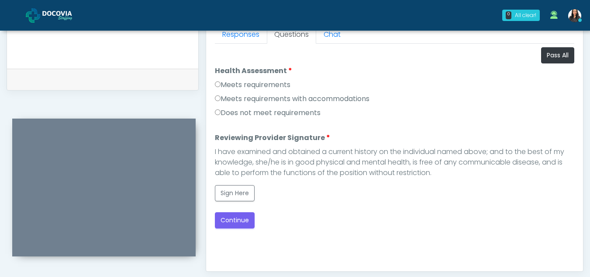
scroll to position [395, 0]
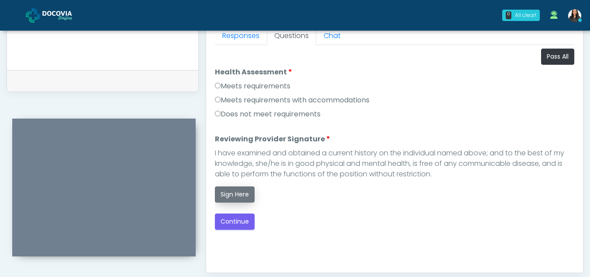
click at [236, 191] on button "Sign Here" at bounding box center [235, 194] width 40 height 16
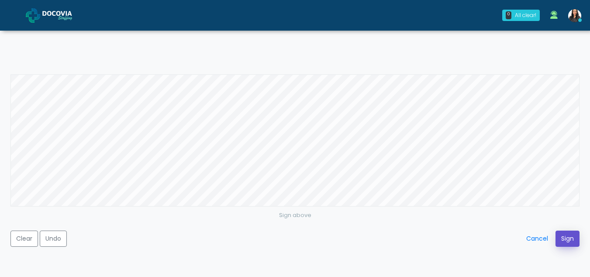
click at [563, 236] on button "Sign" at bounding box center [568, 238] width 24 height 16
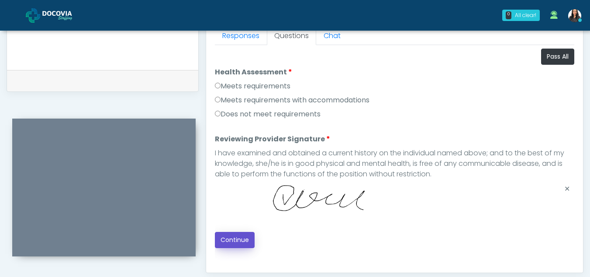
click at [235, 236] on button "Continue" at bounding box center [235, 240] width 40 height 16
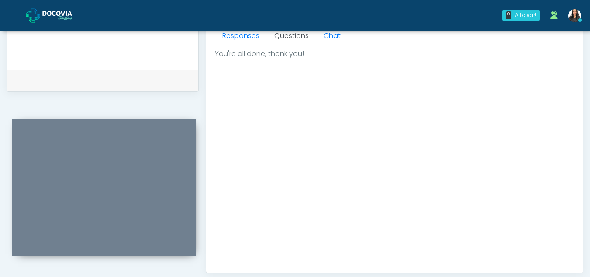
scroll to position [524, 0]
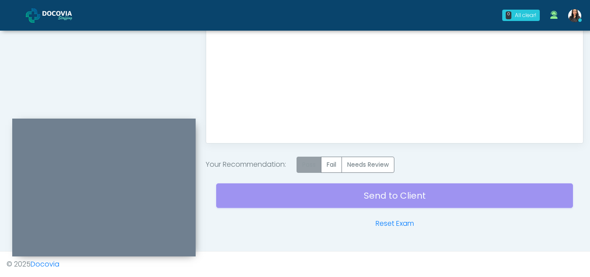
click at [318, 162] on label "Pass" at bounding box center [309, 164] width 25 height 16
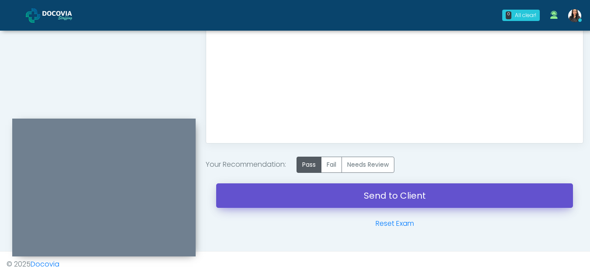
click at [381, 190] on link "Send to Client" at bounding box center [394, 195] width 357 height 24
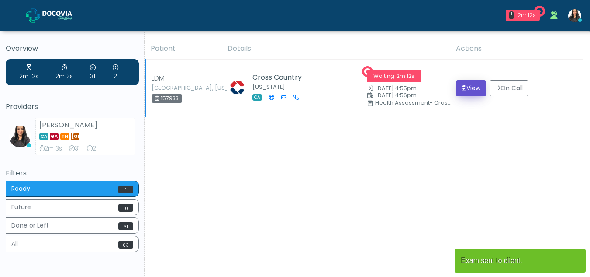
click at [466, 87] on button "View" at bounding box center [471, 88] width 30 height 16
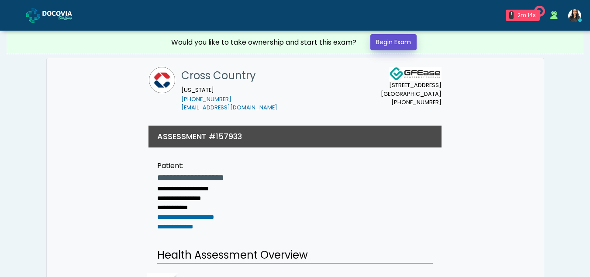
click at [399, 42] on link "Begin Exam" at bounding box center [394, 42] width 46 height 16
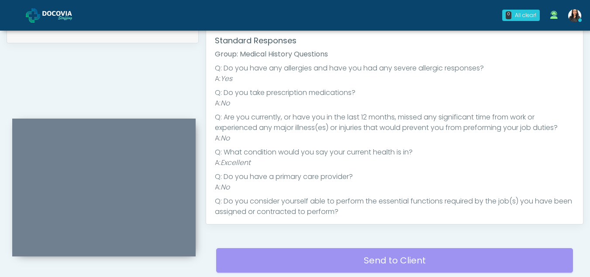
scroll to position [375, 0]
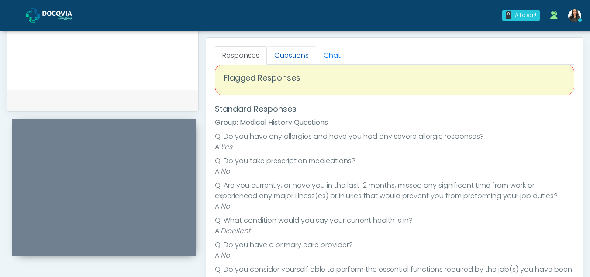
click at [274, 50] on link "Questions" at bounding box center [291, 55] width 49 height 18
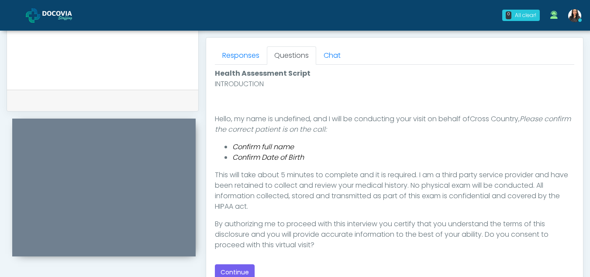
scroll to position [3, 0]
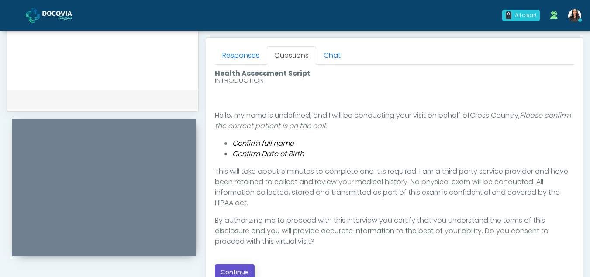
click at [242, 270] on button "Continue" at bounding box center [235, 272] width 40 height 16
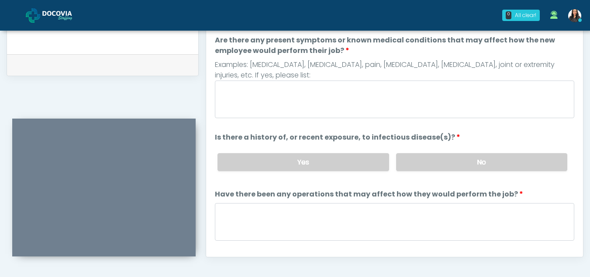
scroll to position [409, 0]
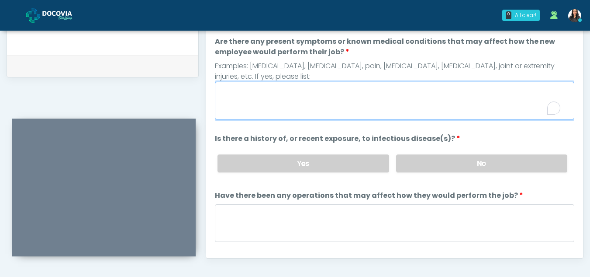
click at [322, 93] on textarea "Are there any present symptoms or known medical conditions that may affect how …" at bounding box center [395, 101] width 360 height 38
type textarea "**"
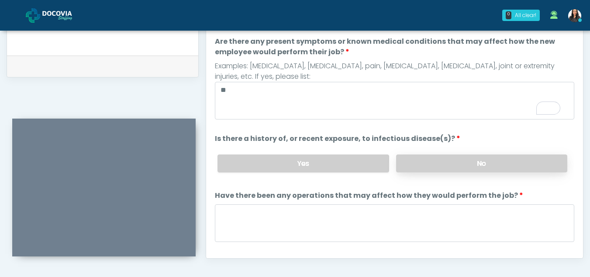
click at [428, 167] on label "No" at bounding box center [481, 163] width 171 height 18
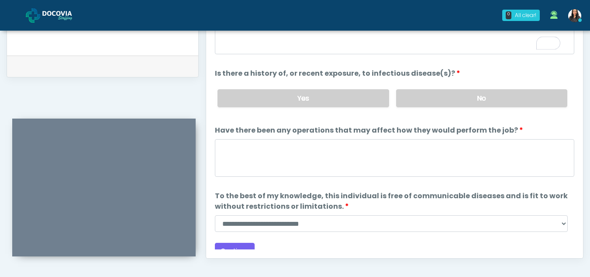
scroll to position [75, 0]
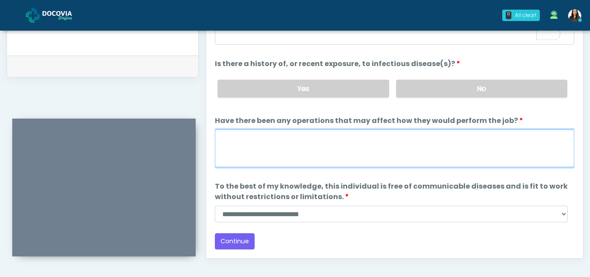
click at [265, 156] on textarea "Have there been any operations that may affect how they would perform the job?" at bounding box center [395, 148] width 360 height 38
type textarea "**"
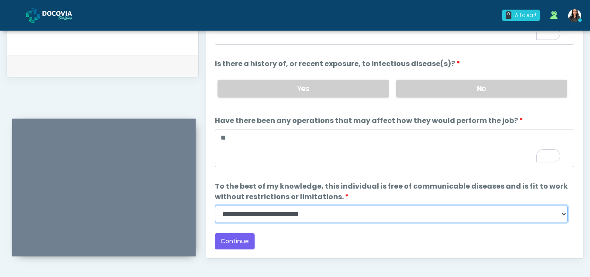
click at [563, 216] on select "**********" at bounding box center [391, 213] width 353 height 17
select select "******"
click at [215, 205] on select "**********" at bounding box center [391, 213] width 353 height 17
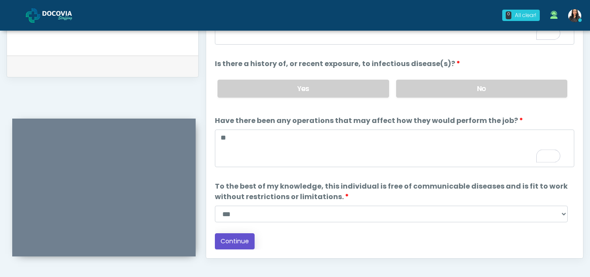
click at [243, 239] on button "Continue" at bounding box center [235, 241] width 40 height 16
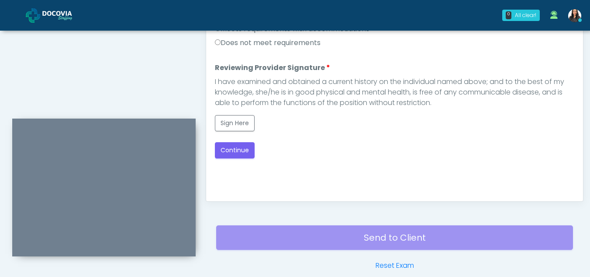
scroll to position [427, 0]
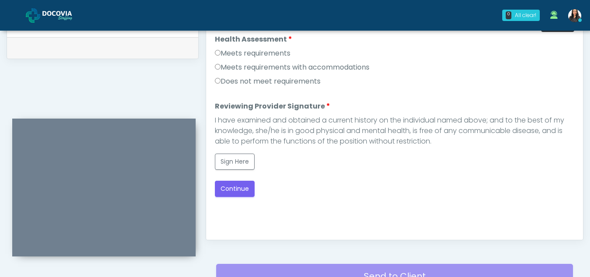
click at [221, 52] on label "Meets requirements" at bounding box center [253, 53] width 76 height 10
click at [246, 160] on button "Sign Here" at bounding box center [235, 161] width 40 height 16
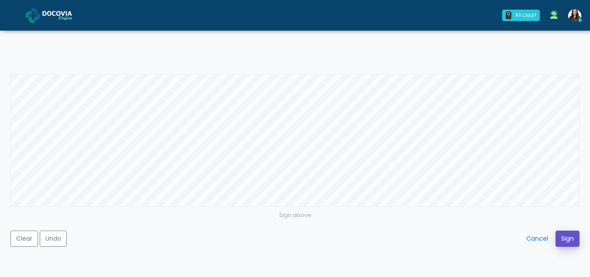
click at [567, 237] on button "Sign" at bounding box center [568, 238] width 24 height 16
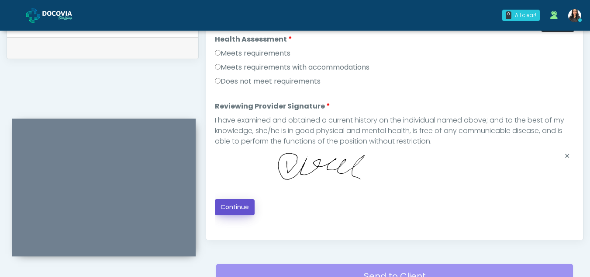
click at [237, 205] on button "Continue" at bounding box center [235, 207] width 40 height 16
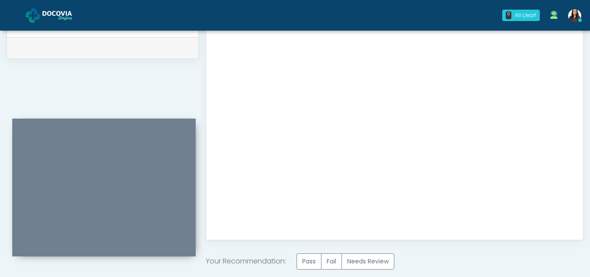
scroll to position [524, 0]
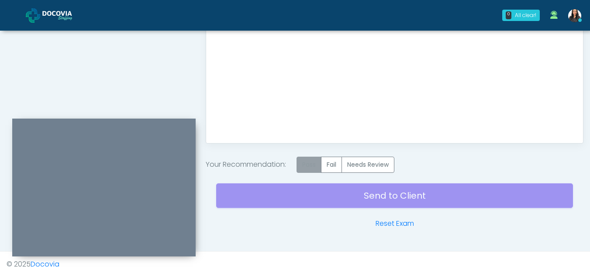
click at [312, 166] on label "Pass" at bounding box center [309, 164] width 25 height 16
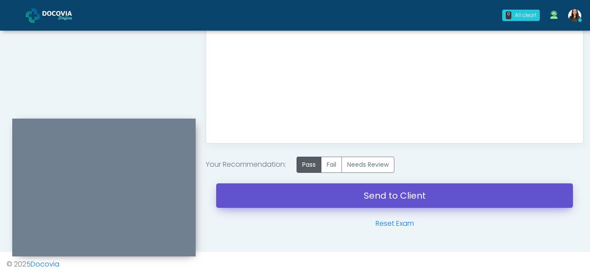
click at [390, 196] on link "Send to Client" at bounding box center [394, 195] width 357 height 24
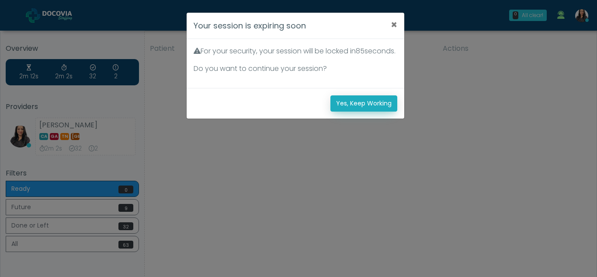
click at [373, 111] on button "Yes, Keep Working" at bounding box center [363, 103] width 67 height 16
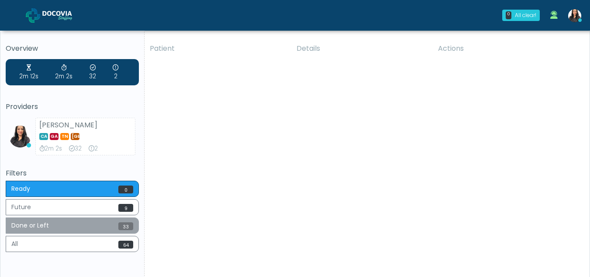
click at [74, 227] on button "Done or Left 33" at bounding box center [72, 225] width 133 height 16
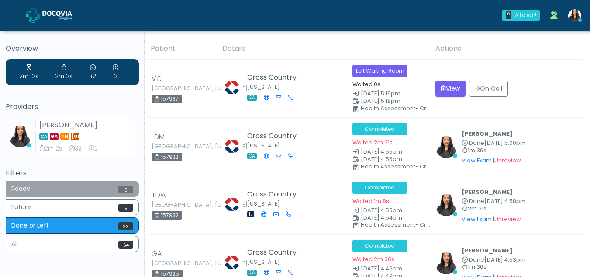
click at [45, 185] on button "Ready 0" at bounding box center [72, 188] width 133 height 16
